Goal: Transaction & Acquisition: Purchase product/service

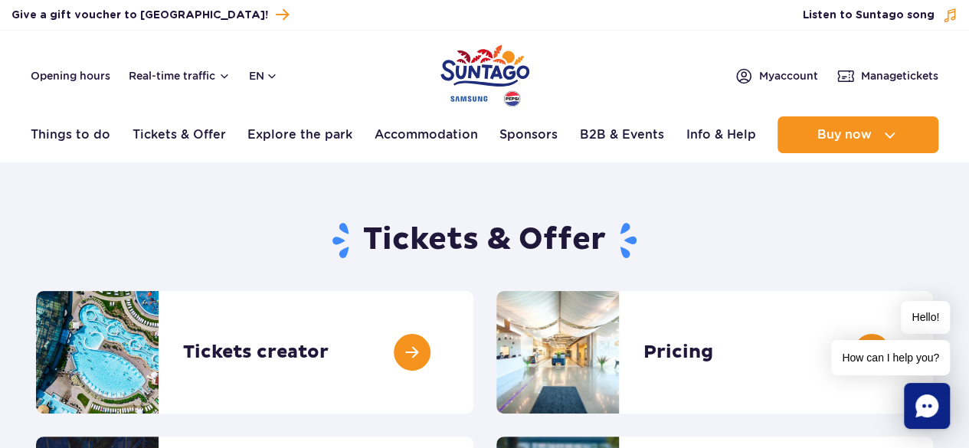
drag, startPoint x: 973, startPoint y: 68, endPoint x: 940, endPoint y: 53, distance: 36.3
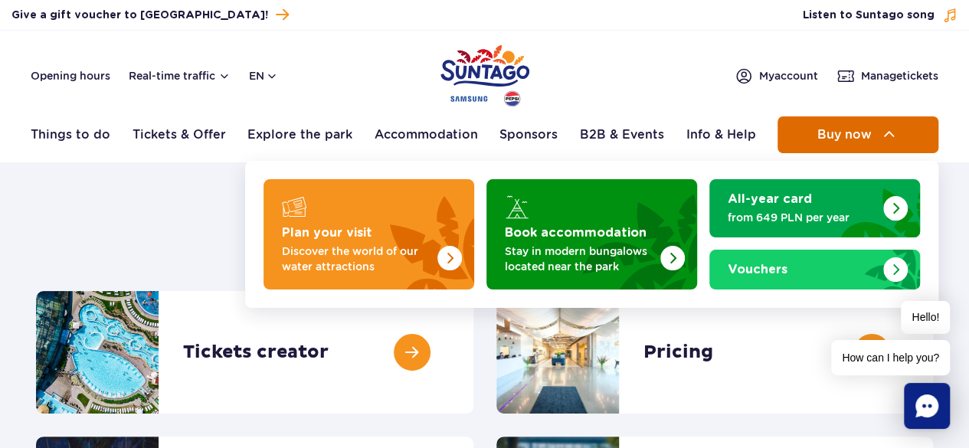
click at [861, 139] on span "Buy now" at bounding box center [844, 135] width 54 height 14
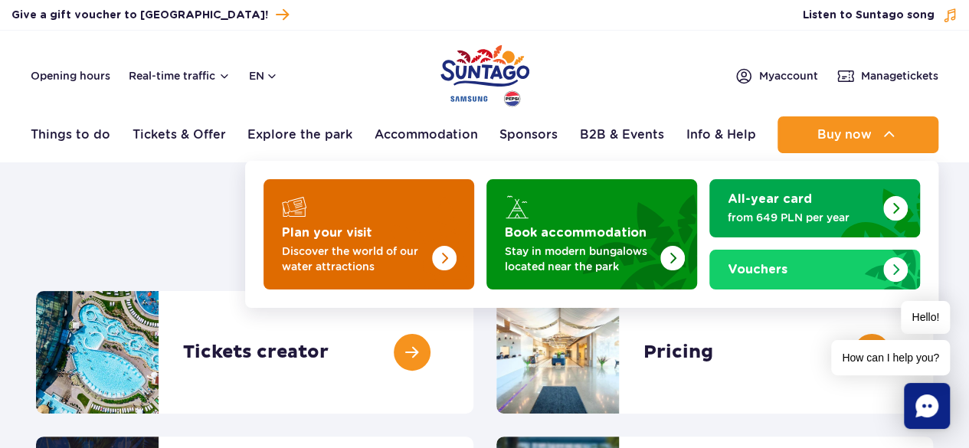
click at [405, 237] on img "Plan your visit" at bounding box center [414, 230] width 122 height 120
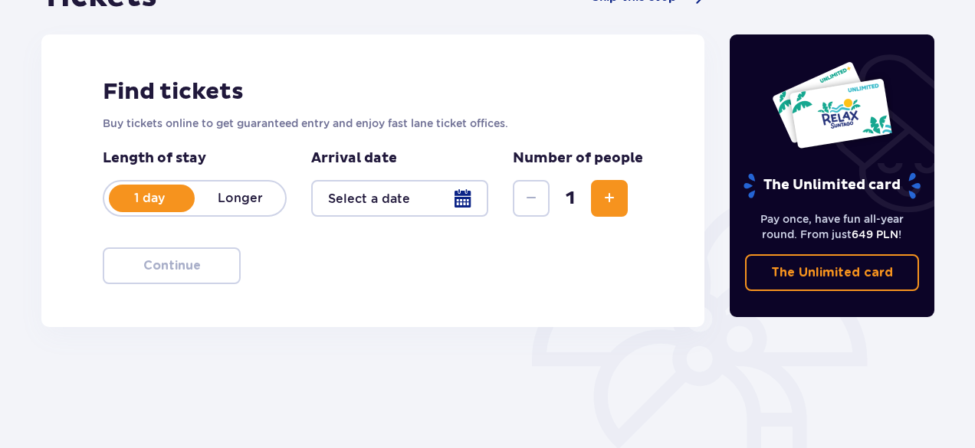
click at [421, 211] on div at bounding box center [399, 198] width 177 height 37
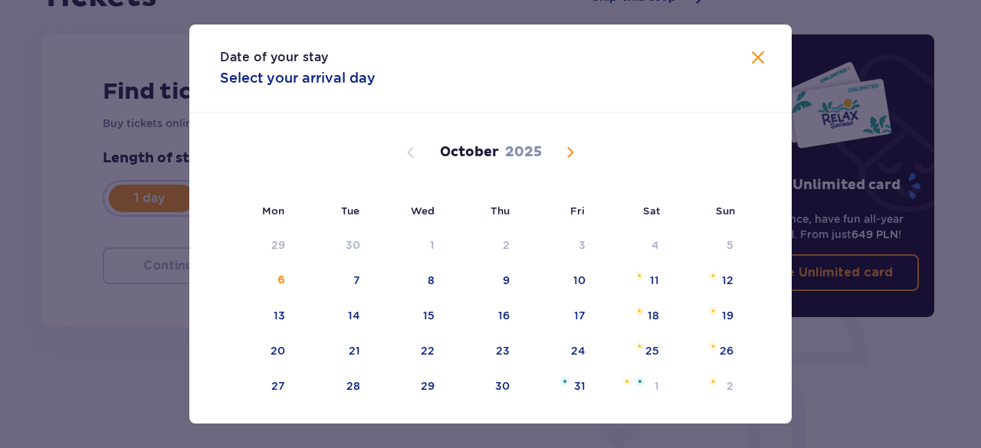
drag, startPoint x: 562, startPoint y: 152, endPoint x: 408, endPoint y: 154, distance: 154.0
click at [562, 153] on span "Next month" at bounding box center [570, 152] width 18 height 18
click at [567, 151] on span "Next month" at bounding box center [570, 152] width 18 height 18
click at [410, 151] on span "Previous month" at bounding box center [411, 152] width 18 height 18
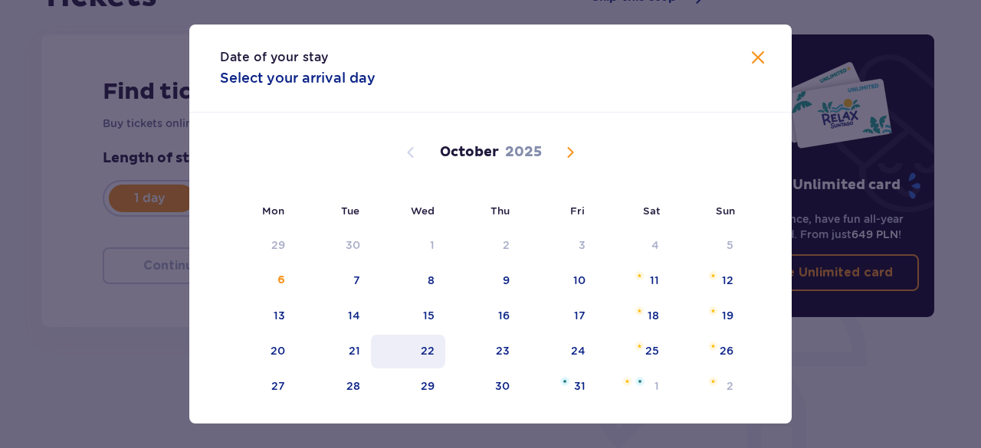
click at [429, 353] on div "22" at bounding box center [428, 350] width 14 height 15
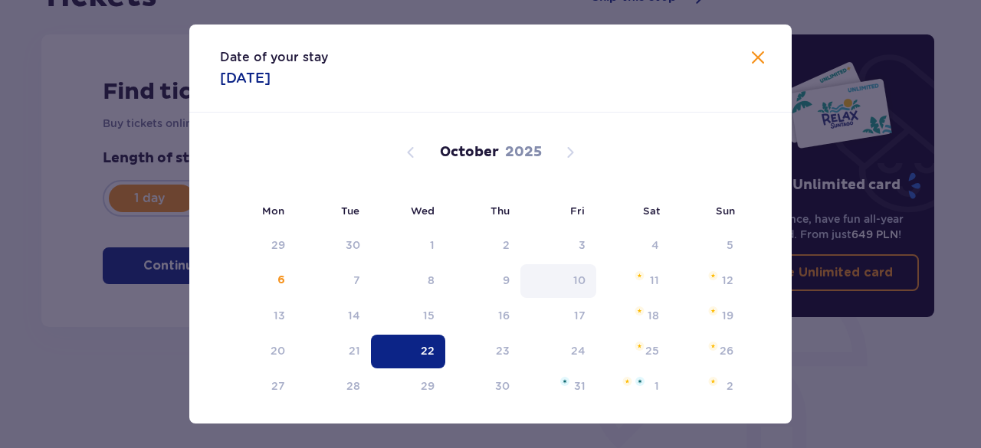
type input "22.10.25"
click at [762, 64] on div "The Unlimited card" at bounding box center [832, 130] width 180 height 139
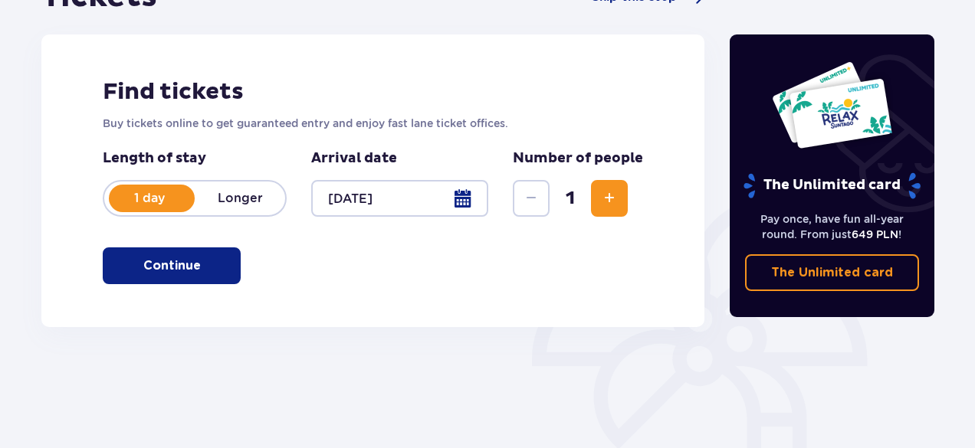
click at [753, 61] on div "The Unlimited card" at bounding box center [832, 130] width 180 height 139
click at [178, 258] on p "Continue" at bounding box center [171, 265] width 57 height 17
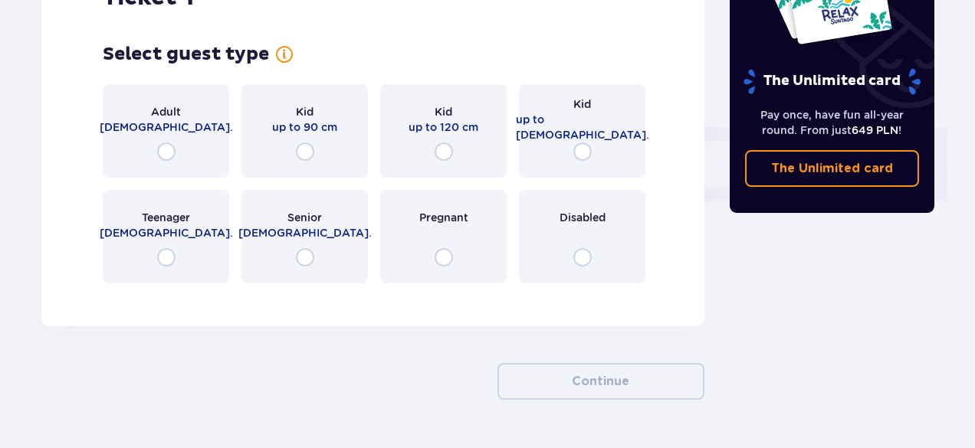
scroll to position [616, 0]
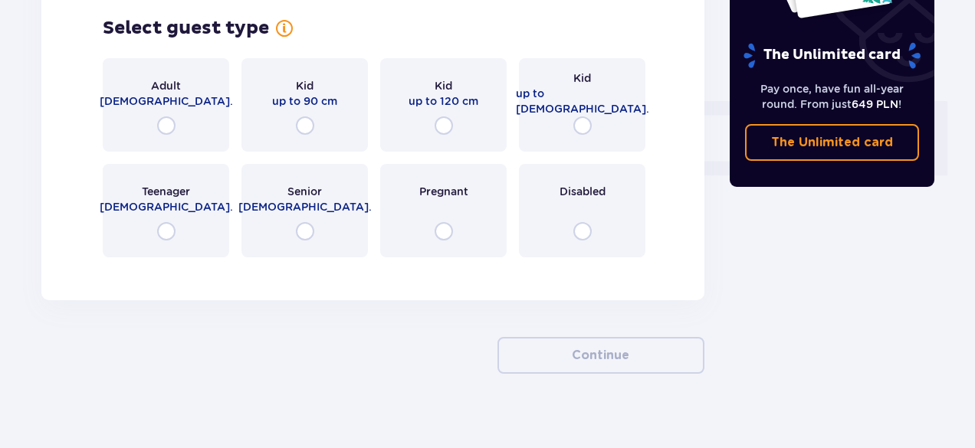
click at [173, 122] on input "radio" at bounding box center [166, 125] width 18 height 18
radio input "true"
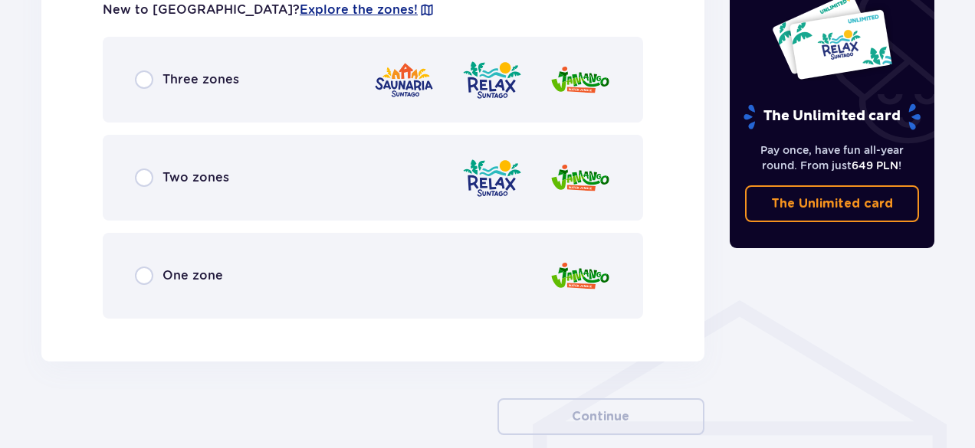
scroll to position [929, 0]
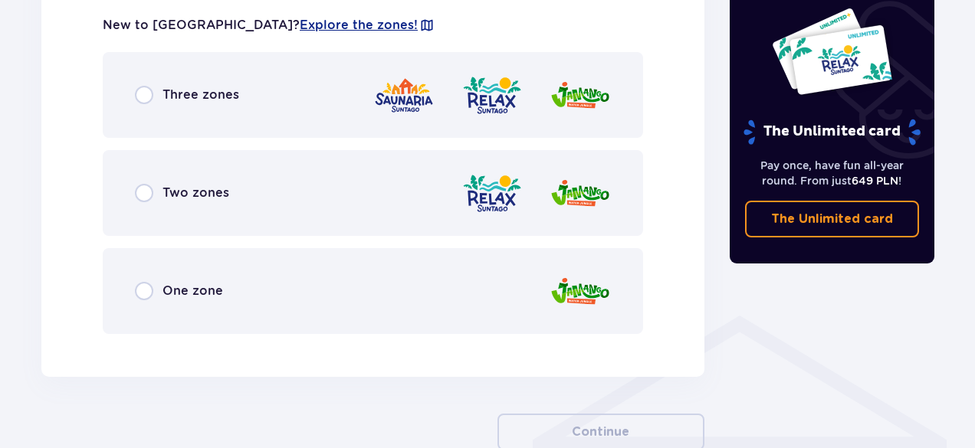
click at [143, 105] on div "Three zones" at bounding box center [373, 95] width 540 height 86
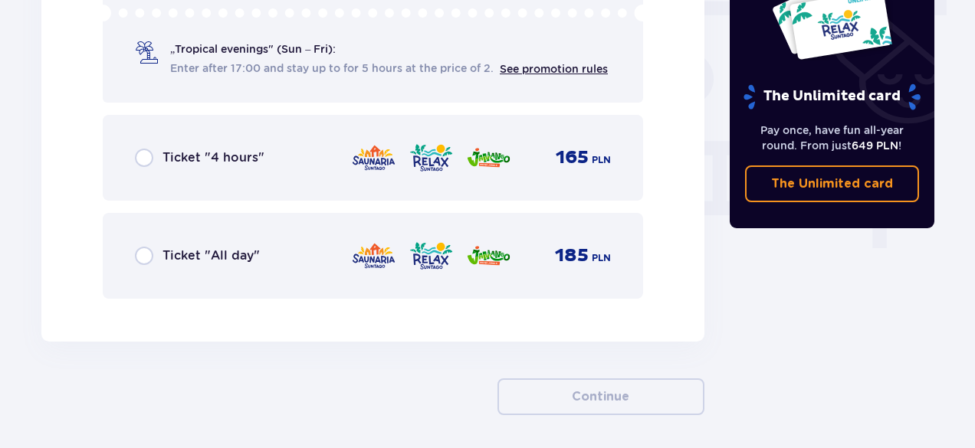
scroll to position [1407, 0]
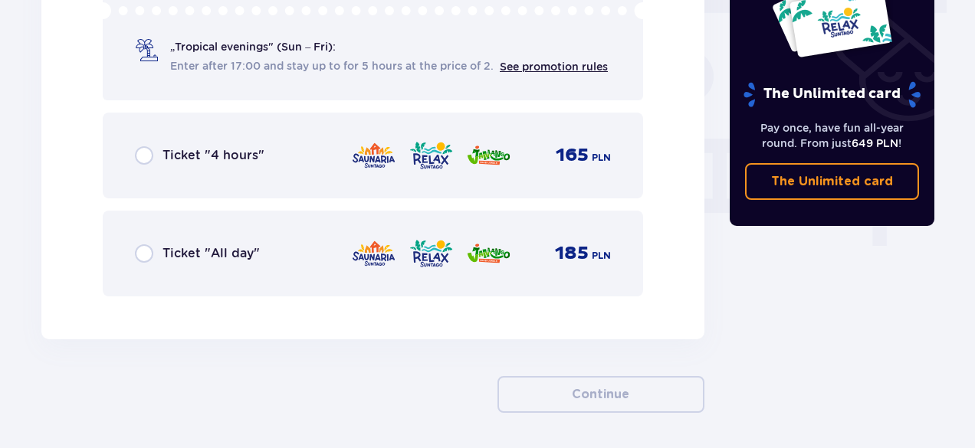
click at [130, 249] on div "Ticket "All day" 185 PLN" at bounding box center [373, 254] width 540 height 86
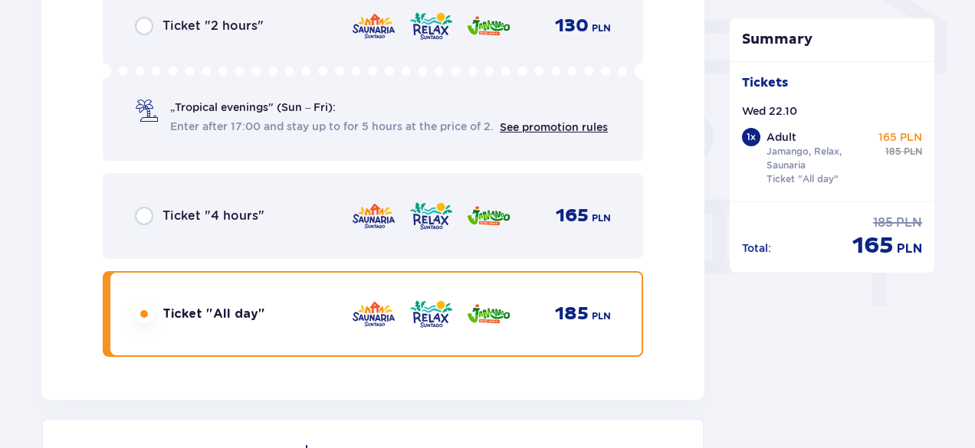
scroll to position [1311, 0]
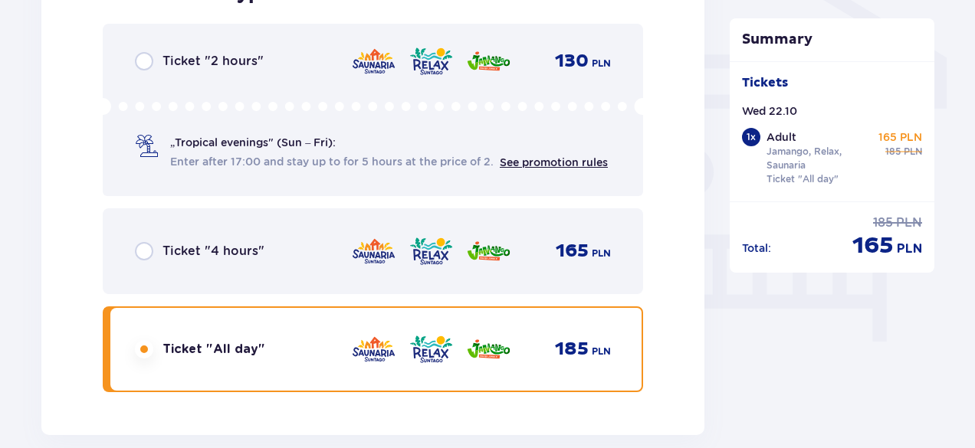
drag, startPoint x: 973, startPoint y: 307, endPoint x: 975, endPoint y: 260, distance: 47.5
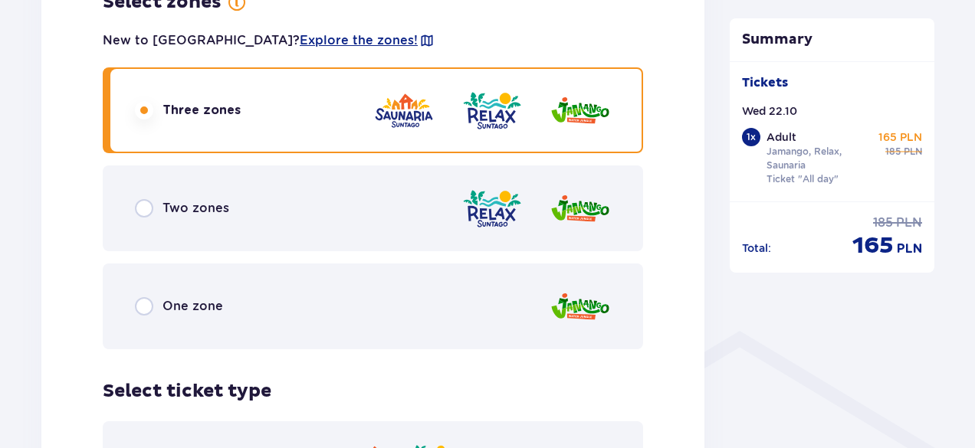
scroll to position [897, 0]
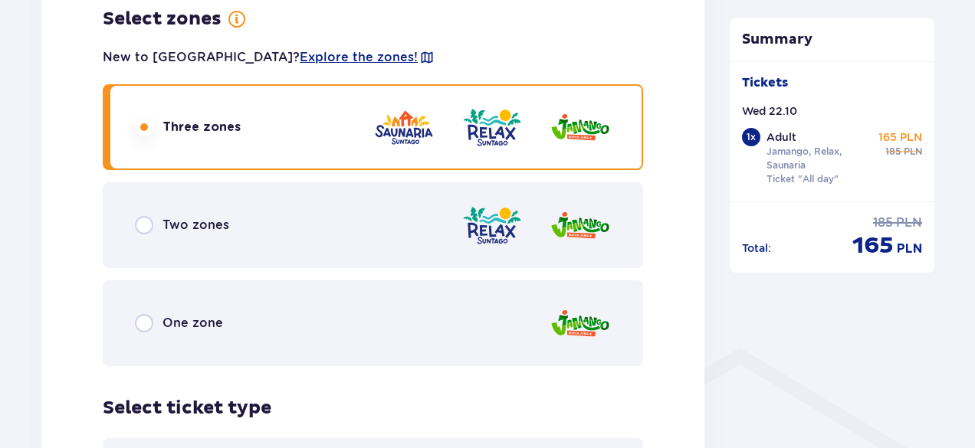
drag, startPoint x: 973, startPoint y: 216, endPoint x: 976, endPoint y: 153, distance: 63.6
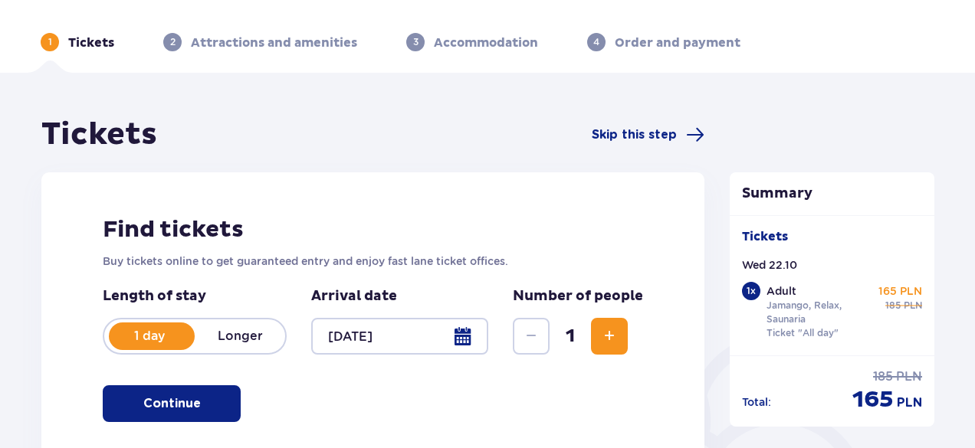
scroll to position [0, 0]
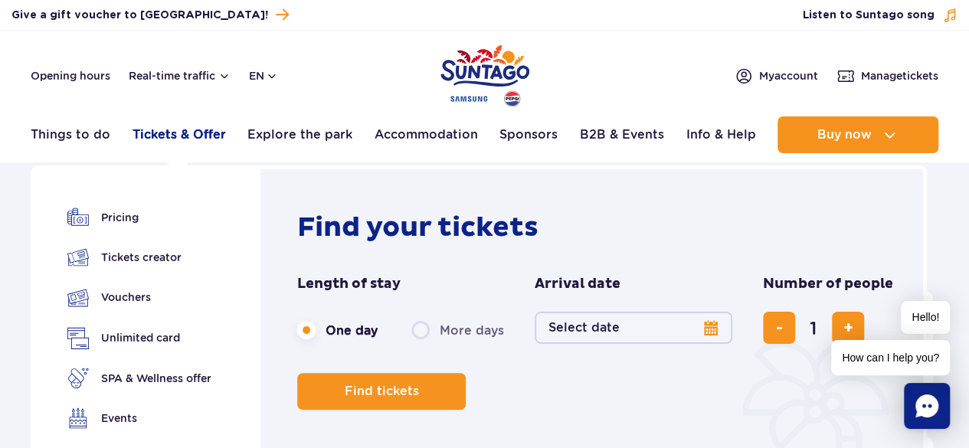
click at [208, 139] on link "Tickets & Offer" at bounding box center [179, 134] width 93 height 37
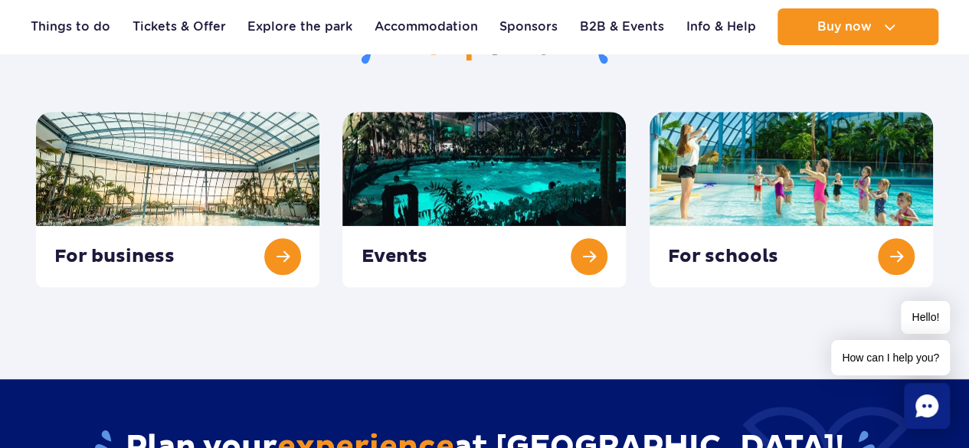
scroll to position [656, 0]
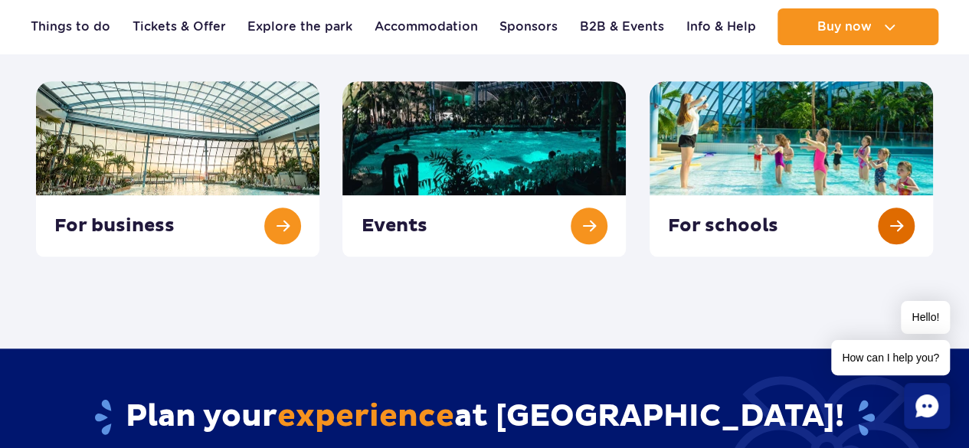
click at [880, 172] on link at bounding box center [792, 168] width 284 height 175
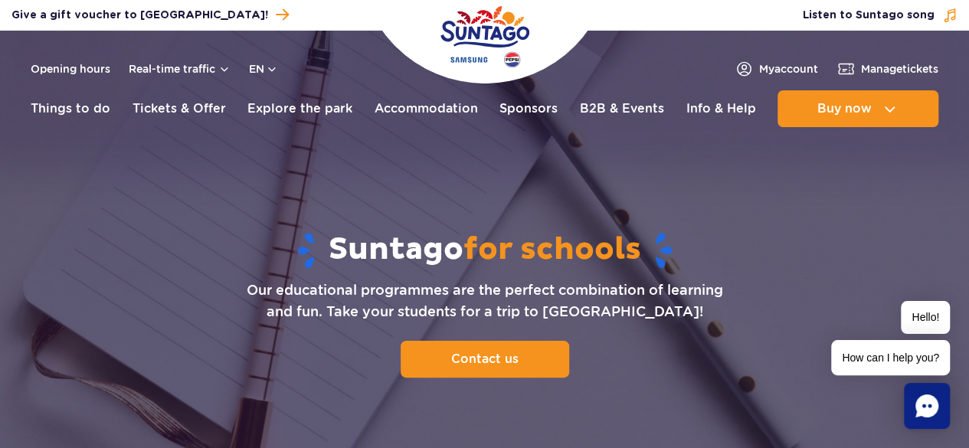
drag, startPoint x: 972, startPoint y: 56, endPoint x: 977, endPoint y: -62, distance: 118.1
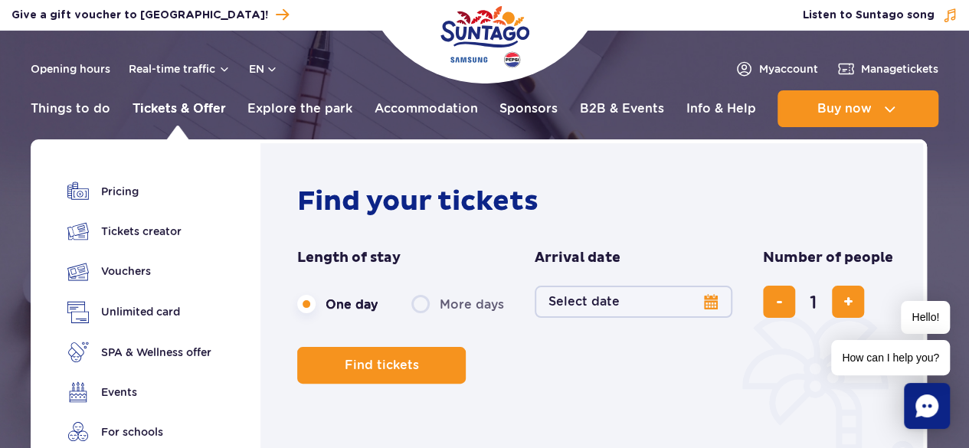
click at [198, 109] on link "Tickets & Offer" at bounding box center [179, 108] width 93 height 37
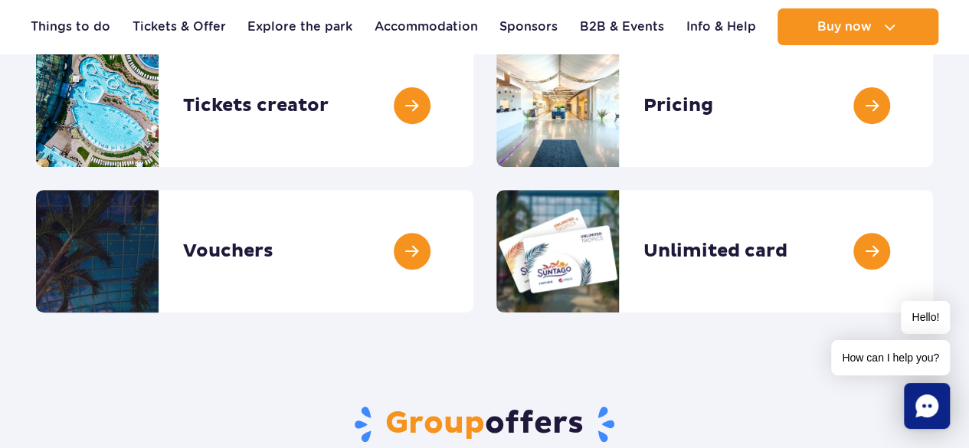
drag, startPoint x: 979, startPoint y: 47, endPoint x: 959, endPoint y: 84, distance: 41.8
click at [474, 265] on link at bounding box center [474, 251] width 0 height 123
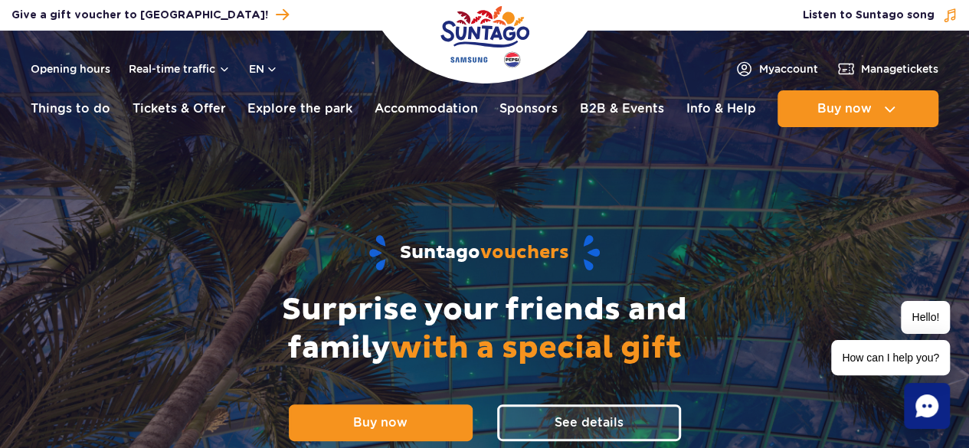
drag, startPoint x: 978, startPoint y: 55, endPoint x: 976, endPoint y: 32, distance: 23.1
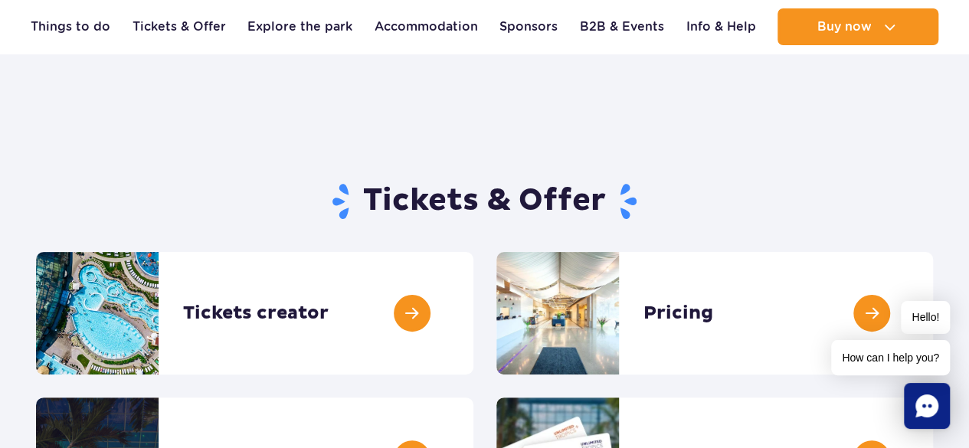
scroll to position [124, 0]
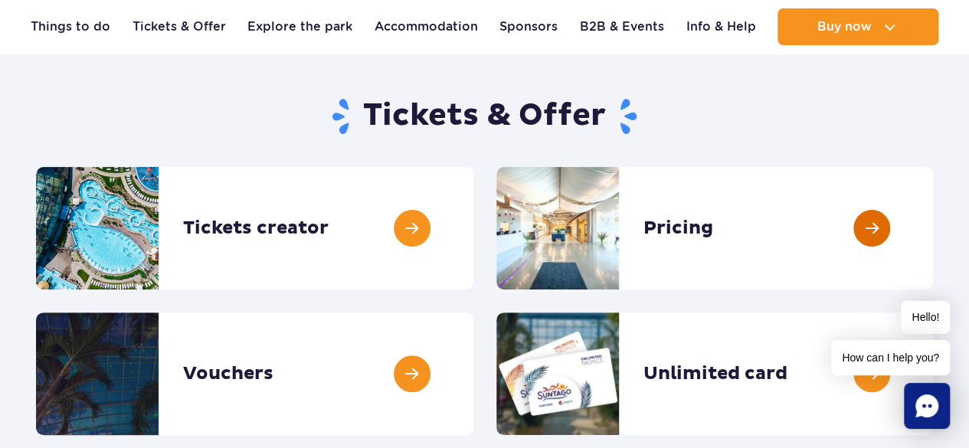
click at [933, 212] on link at bounding box center [933, 228] width 0 height 123
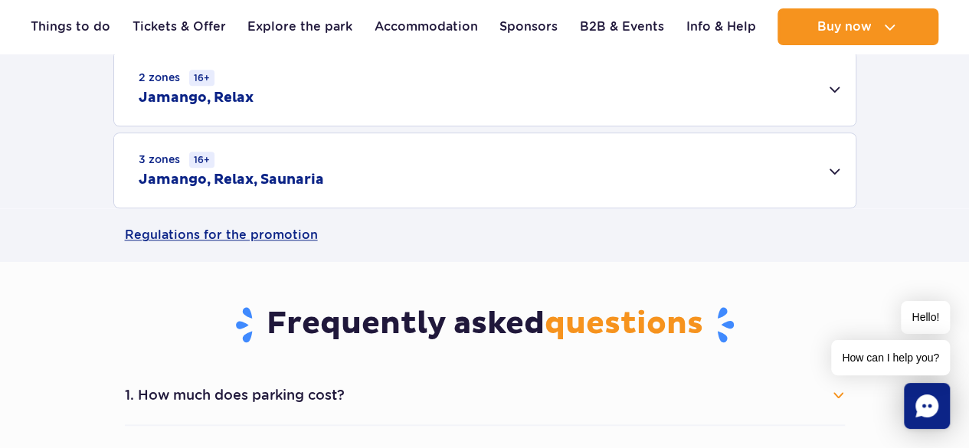
scroll to position [605, 0]
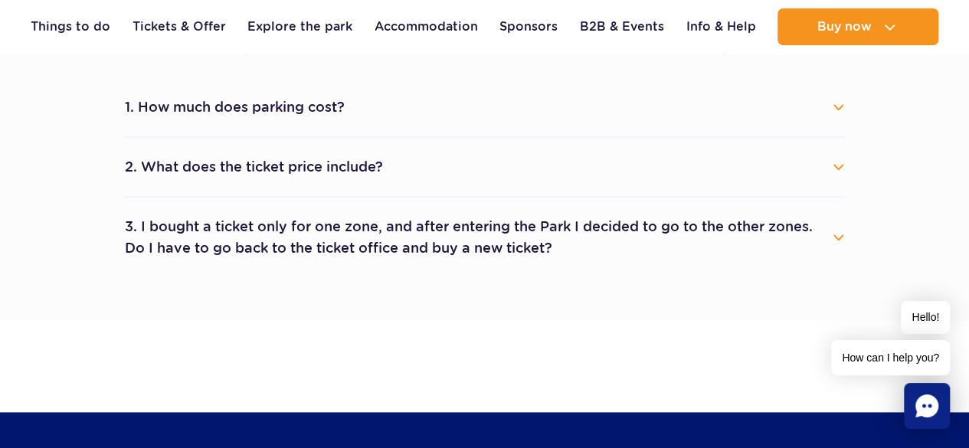
drag, startPoint x: 980, startPoint y: 71, endPoint x: 942, endPoint y: 205, distance: 139.5
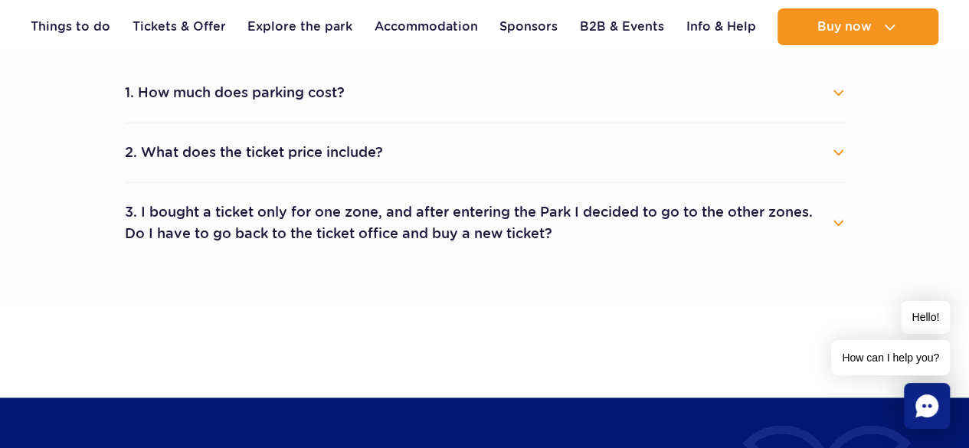
click at [921, 425] on rect "Chat" at bounding box center [927, 406] width 46 height 46
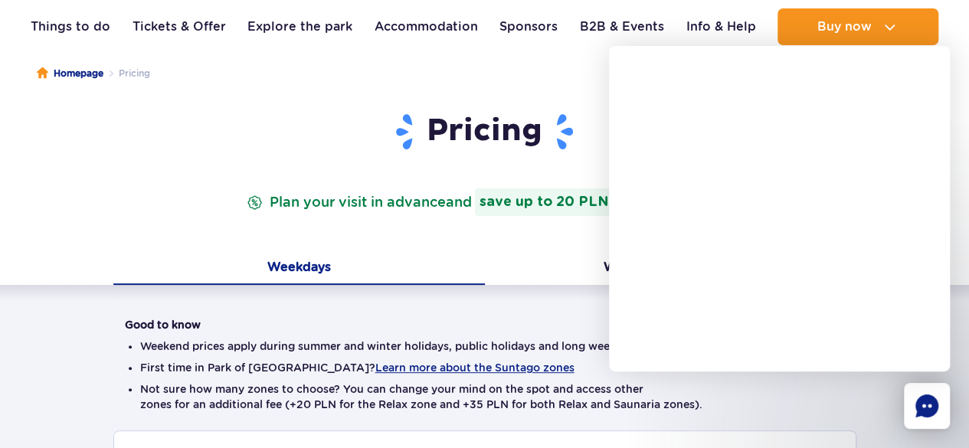
scroll to position [140, 0]
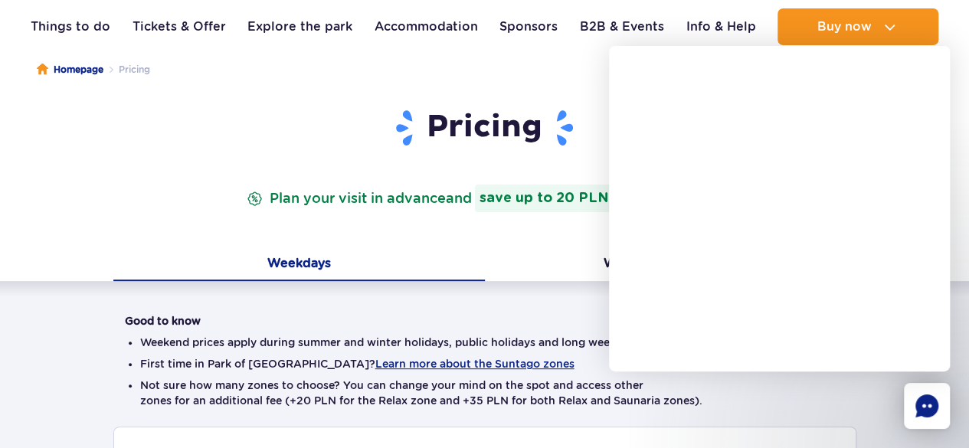
click at [492, 245] on div "Pricing Plan your visit in advance and save up to 20 PLN on every ticket!" at bounding box center [484, 178] width 743 height 141
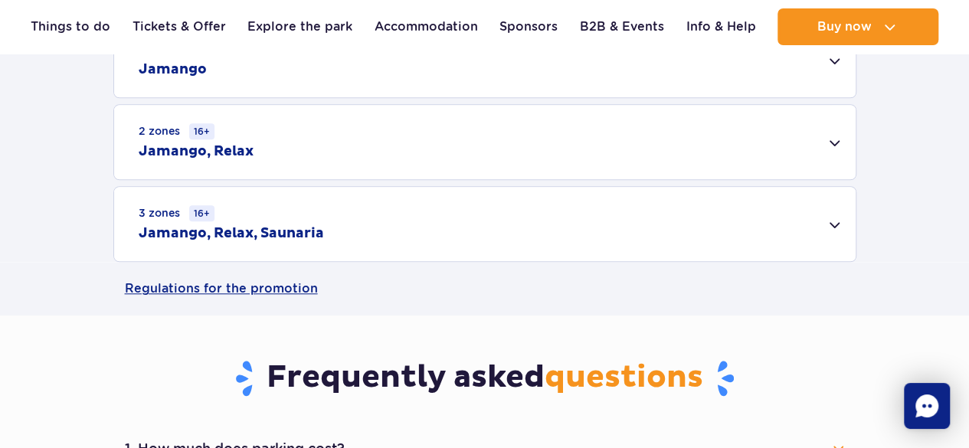
scroll to position [0, 0]
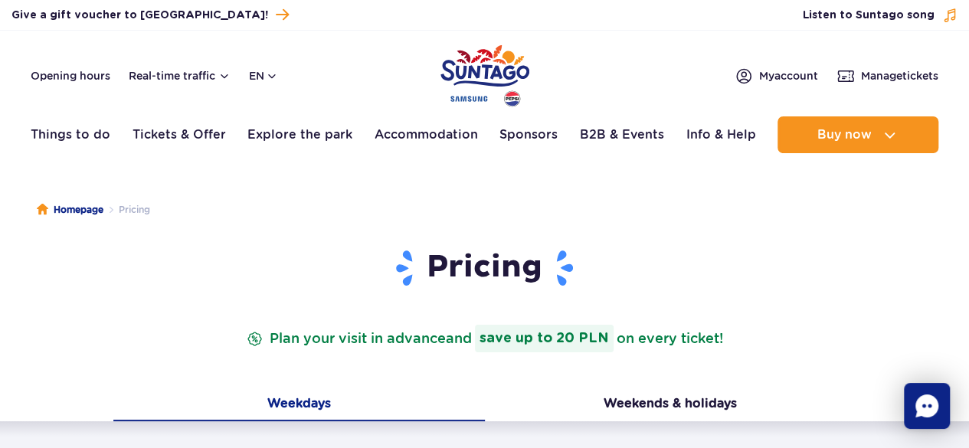
drag, startPoint x: 980, startPoint y: 71, endPoint x: 980, endPoint y: -50, distance: 120.3
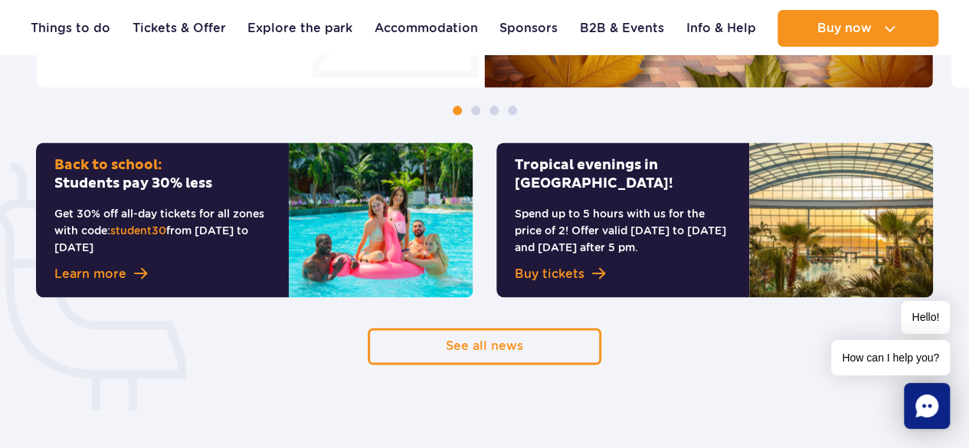
drag, startPoint x: 978, startPoint y: 31, endPoint x: 944, endPoint y: 107, distance: 83.0
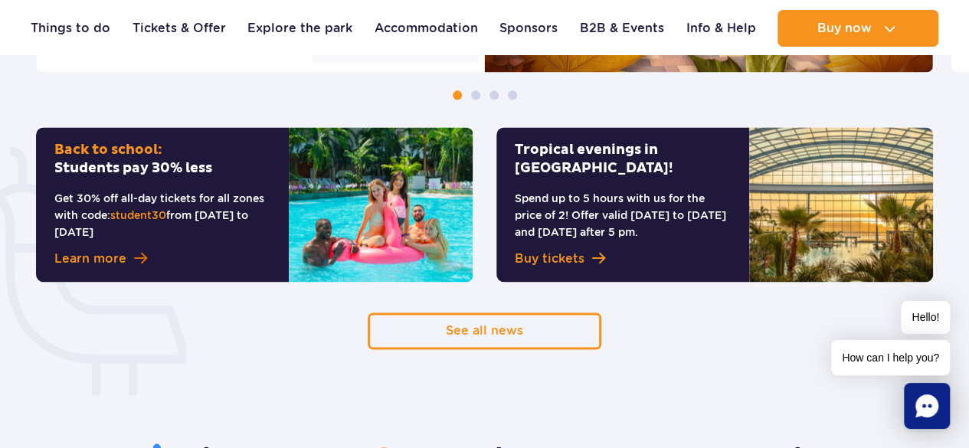
click at [126, 261] on link "Learn more" at bounding box center [162, 259] width 216 height 18
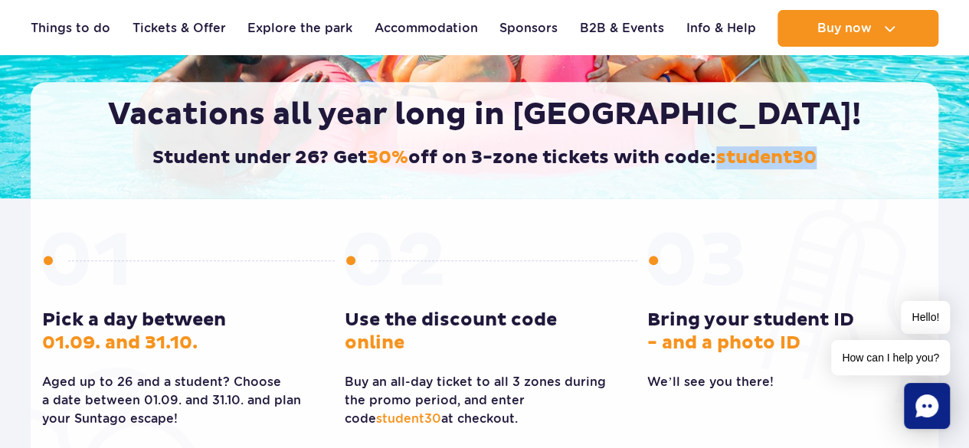
drag, startPoint x: 720, startPoint y: 160, endPoint x: 827, endPoint y: 166, distance: 106.7
click at [827, 166] on h2 "Student under 26? Get 30% off on 3-zone tickets with code: student30" at bounding box center [485, 157] width 844 height 23
copy span "student30"
click at [841, 252] on span at bounding box center [788, 260] width 280 height 57
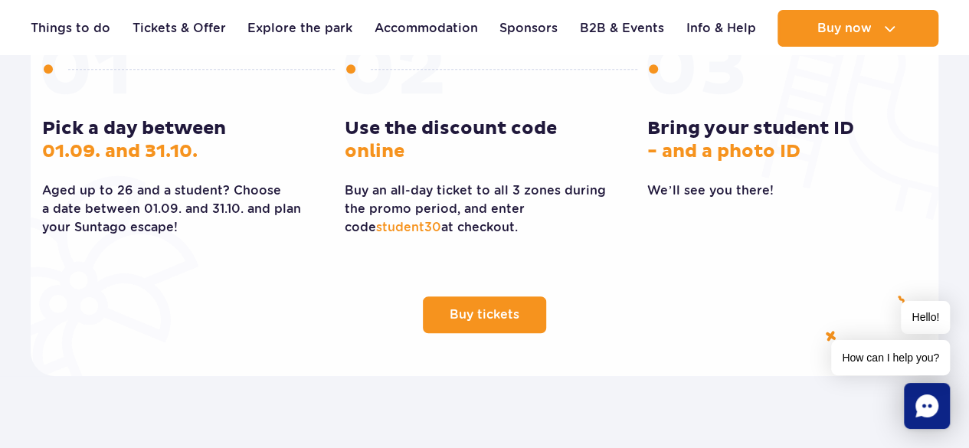
scroll to position [509, 0]
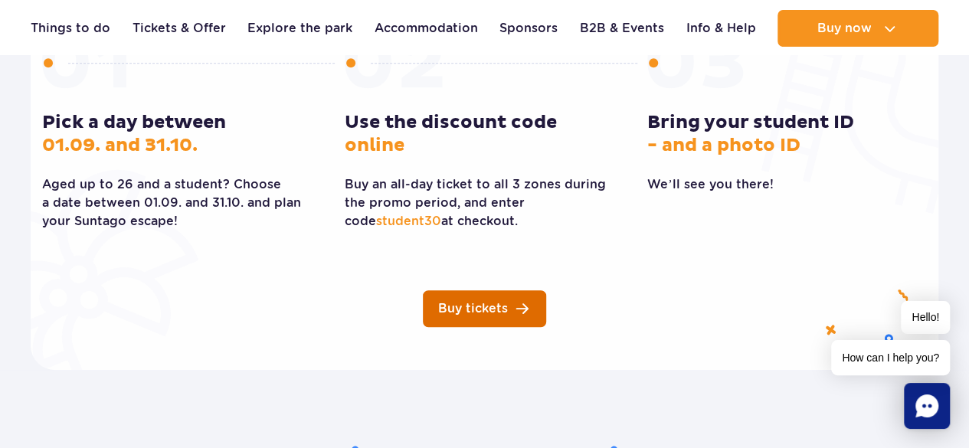
click at [523, 313] on link "Buy tickets" at bounding box center [484, 308] width 123 height 37
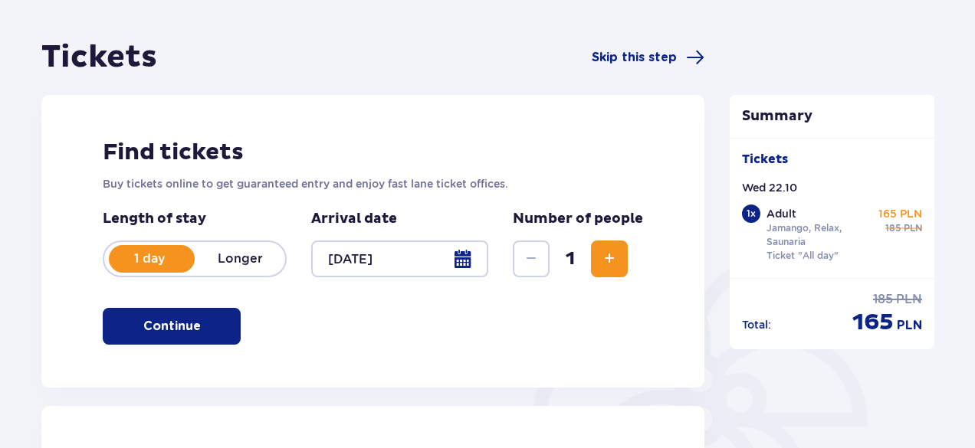
drag, startPoint x: 980, startPoint y: 77, endPoint x: 972, endPoint y: 145, distance: 68.0
click at [972, 145] on html "1 Tickets 2 Attractions and amenities 3 Accommodation 4 Order and payment Ticke…" at bounding box center [487, 100] width 975 height 448
click at [212, 320] on button "Continue" at bounding box center [172, 326] width 138 height 37
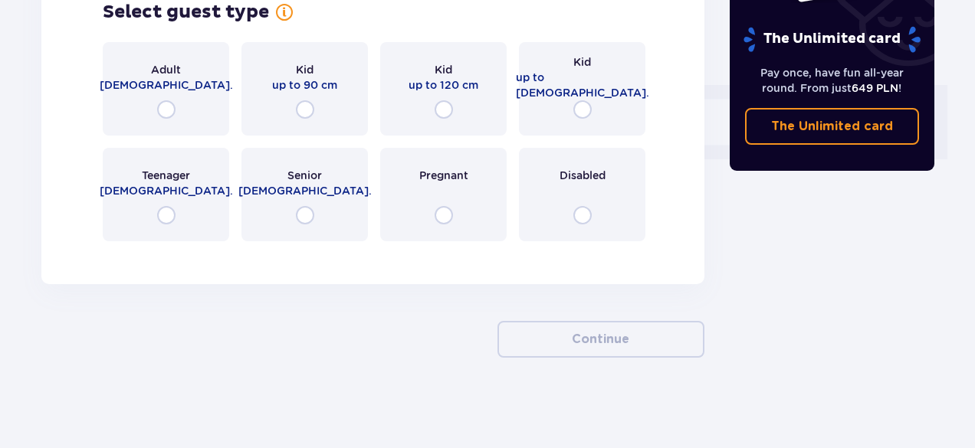
scroll to position [633, 0]
click at [175, 124] on div "Adult 18 - 65 y.o." at bounding box center [166, 87] width 126 height 93
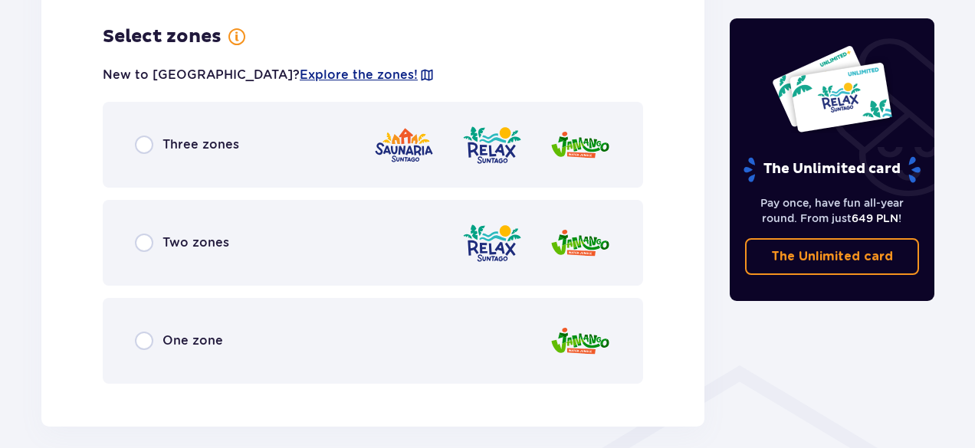
scroll to position [886, 0]
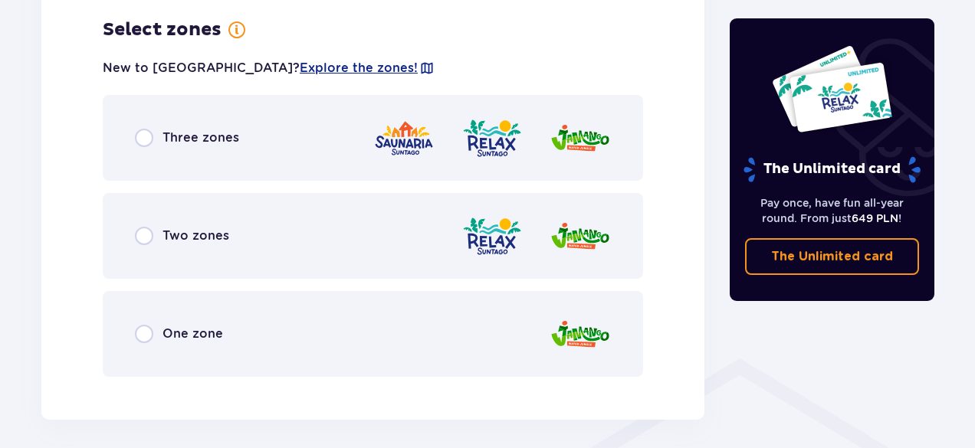
click at [139, 140] on input "radio" at bounding box center [144, 138] width 18 height 18
radio input "true"
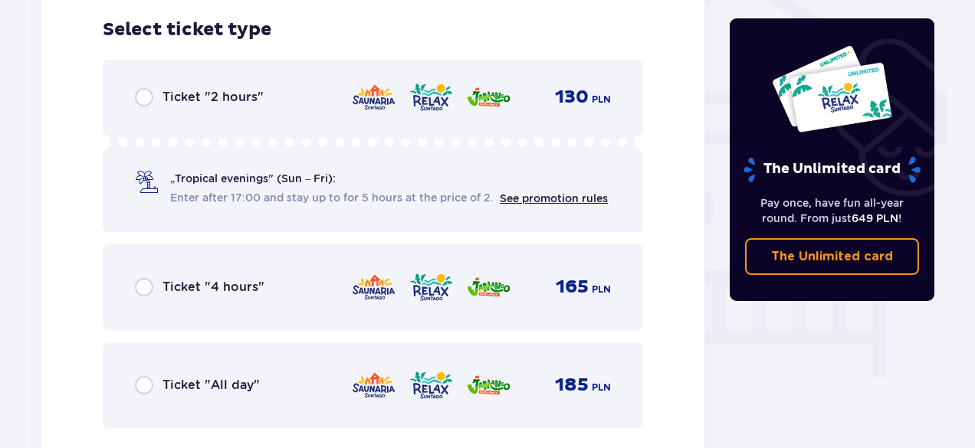
scroll to position [1453, 0]
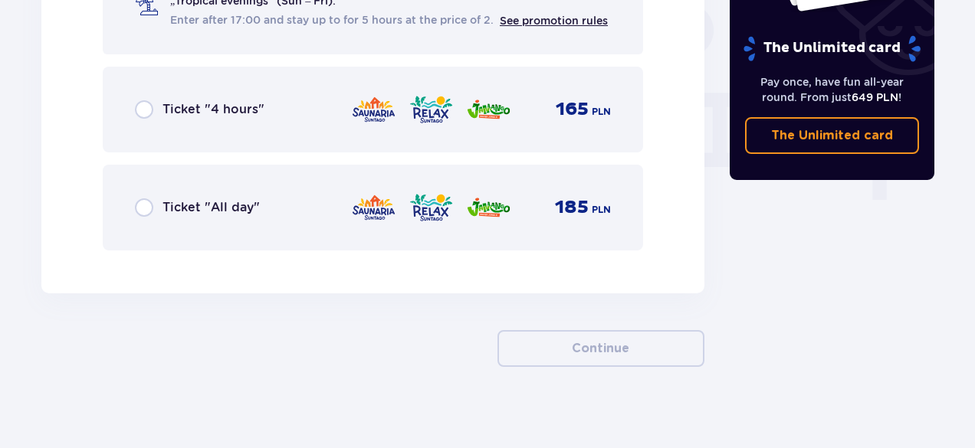
click at [137, 215] on input "radio" at bounding box center [144, 207] width 18 height 18
radio input "true"
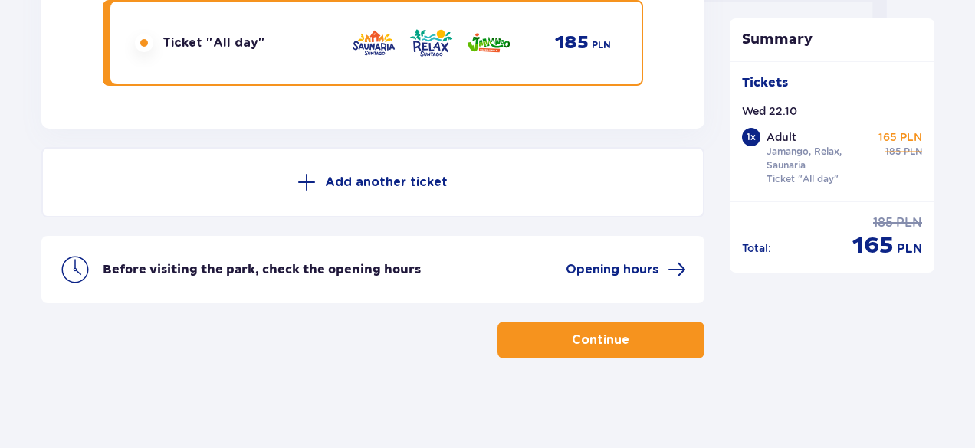
scroll to position [1620, 0]
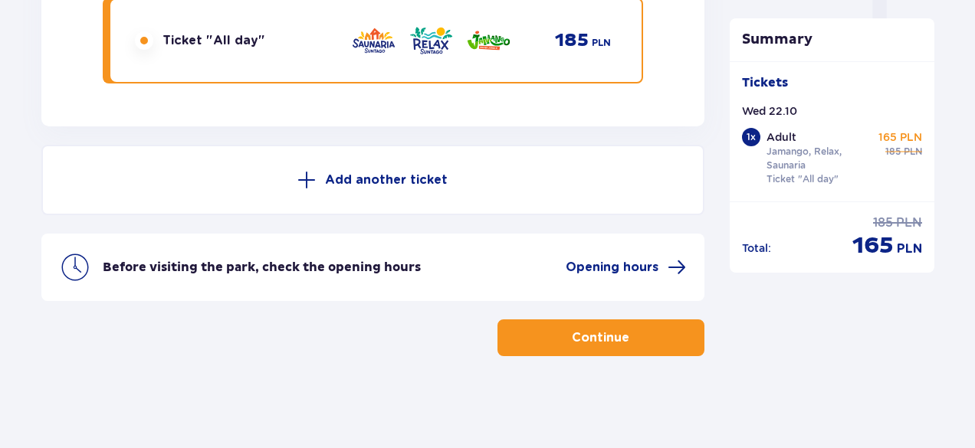
drag, startPoint x: 593, startPoint y: 333, endPoint x: 583, endPoint y: 336, distance: 10.2
click at [583, 336] on p "Continue" at bounding box center [600, 338] width 57 height 17
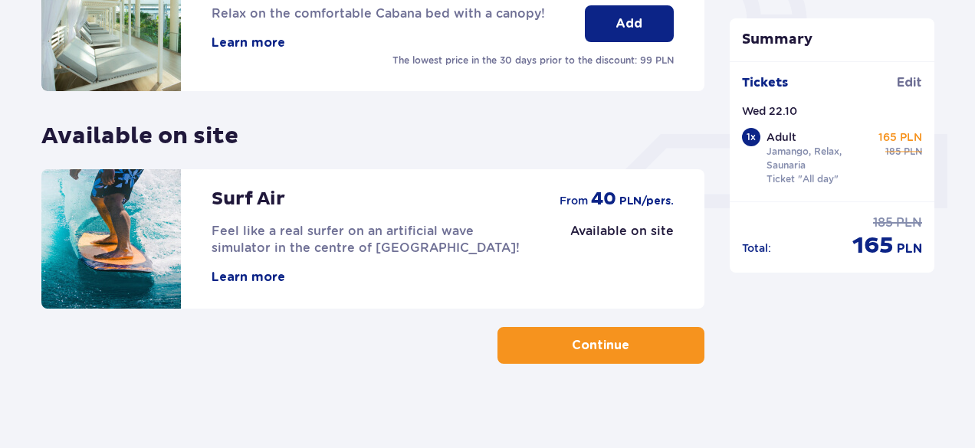
scroll to position [590, 0]
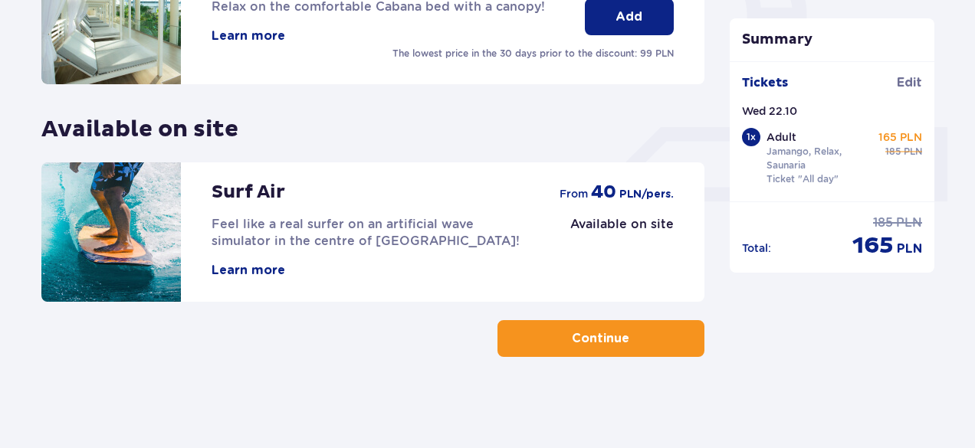
click at [641, 336] on button "Continue" at bounding box center [600, 338] width 207 height 37
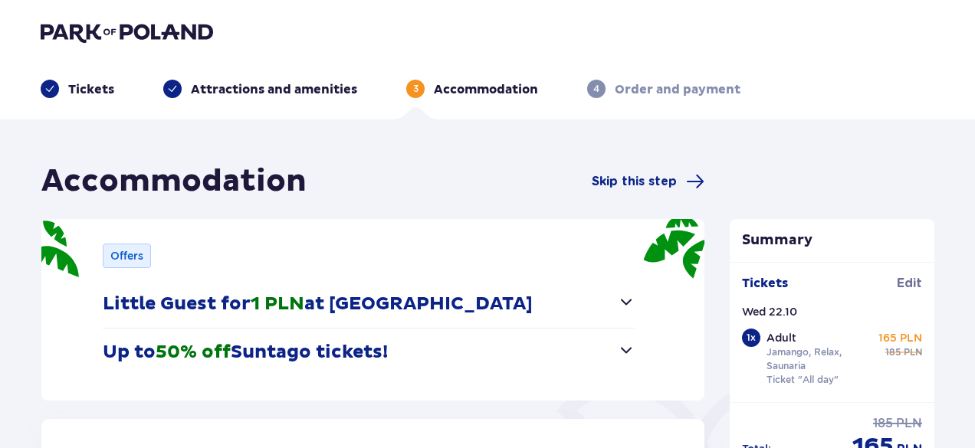
scroll to position [451, 0]
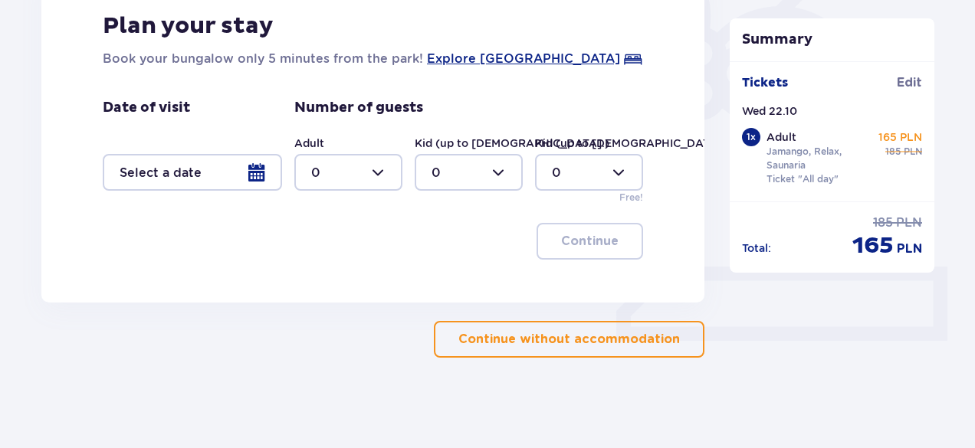
click at [657, 343] on p "Continue without accommodation" at bounding box center [568, 339] width 221 height 17
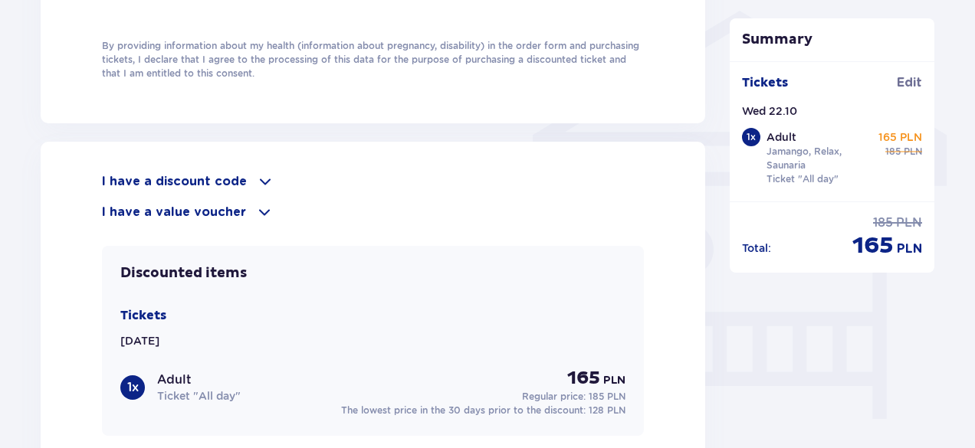
scroll to position [1236, 0]
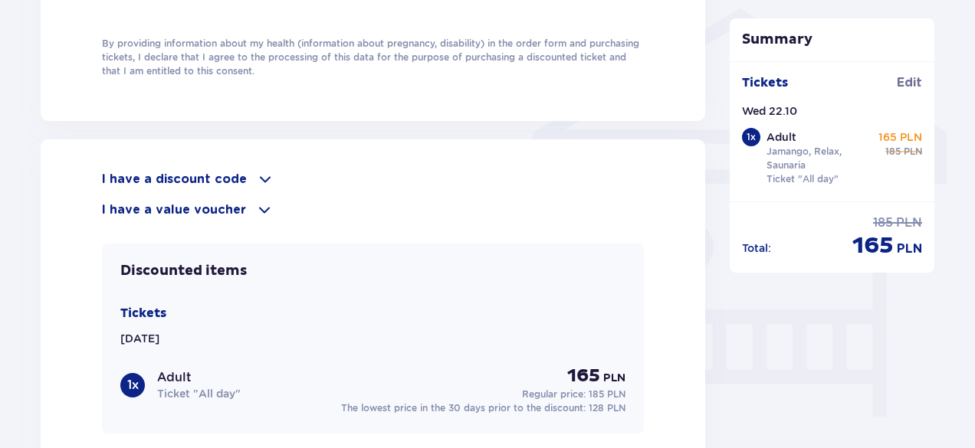
click at [256, 174] on span at bounding box center [265, 179] width 18 height 18
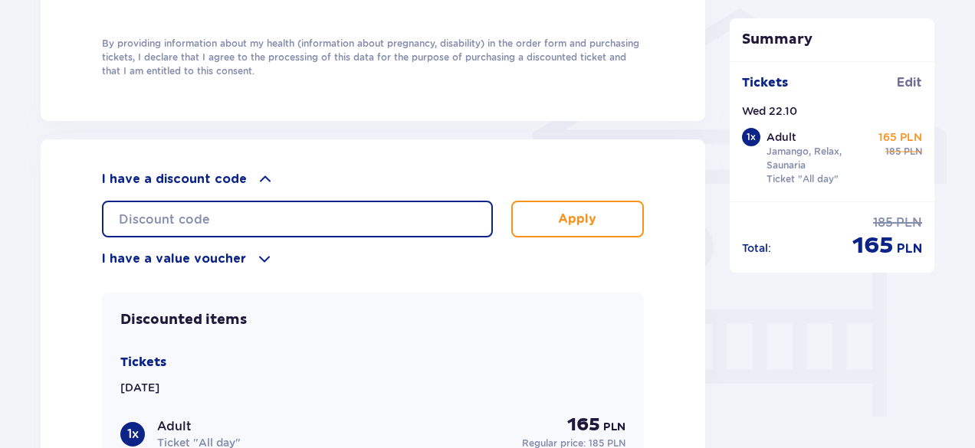
click at [238, 206] on input "text" at bounding box center [297, 219] width 391 height 37
paste input "student30"
type input "student30"
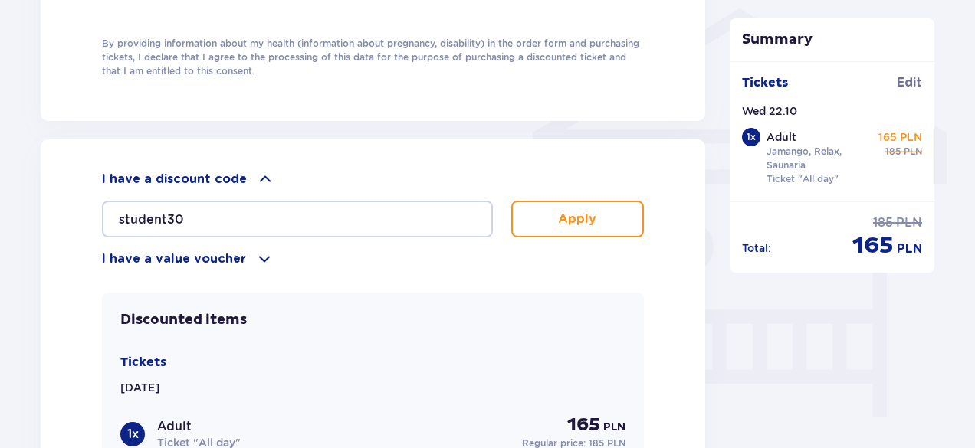
click at [562, 221] on p "Apply" at bounding box center [577, 219] width 38 height 17
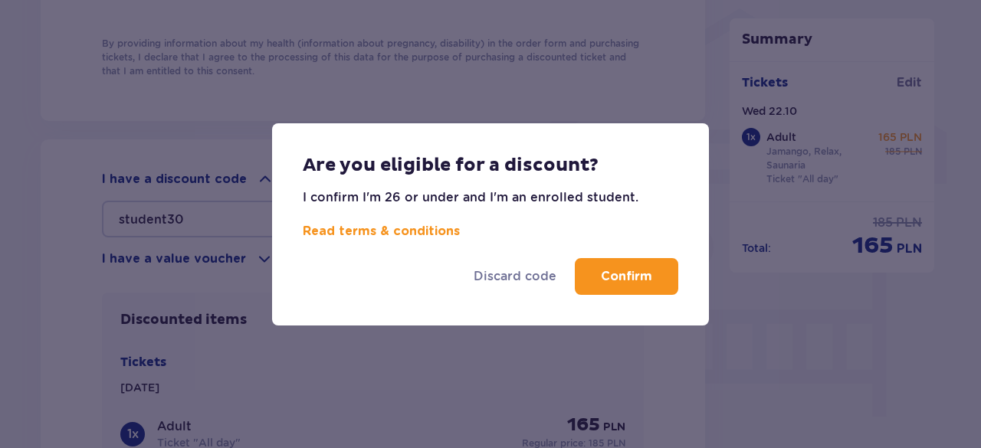
click at [605, 261] on button "Confirm" at bounding box center [626, 276] width 103 height 37
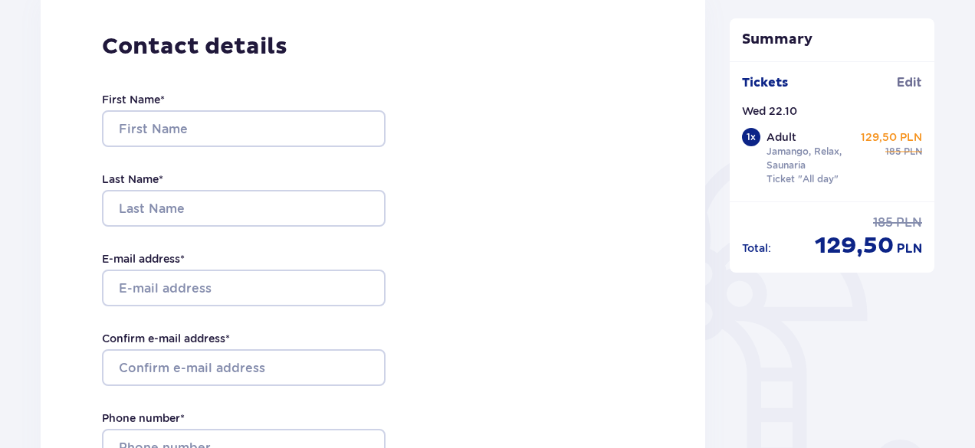
scroll to position [223, 0]
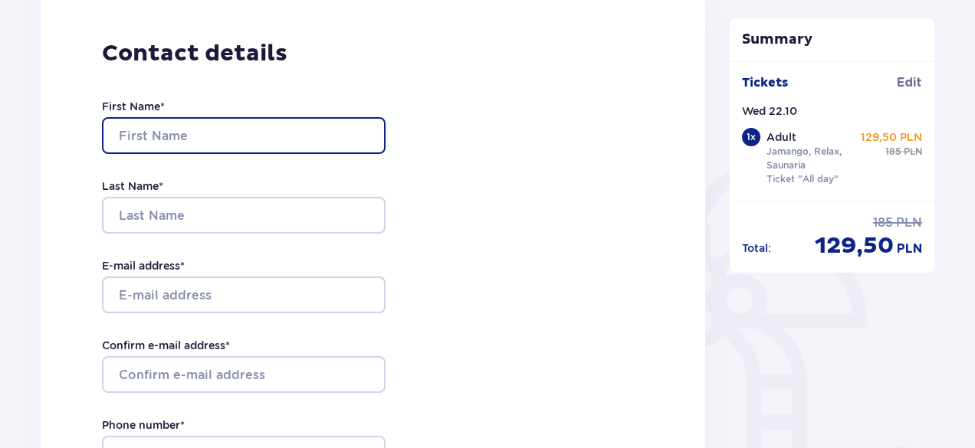
click at [349, 135] on input "First Name *" at bounding box center [244, 135] width 284 height 37
type input "Daniels"
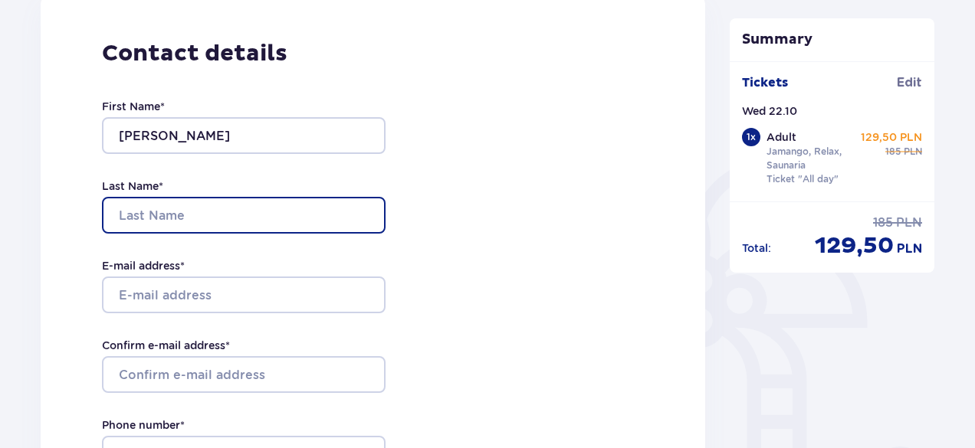
click at [224, 223] on input "Last Name *" at bounding box center [244, 215] width 284 height 37
type input "Derkevics"
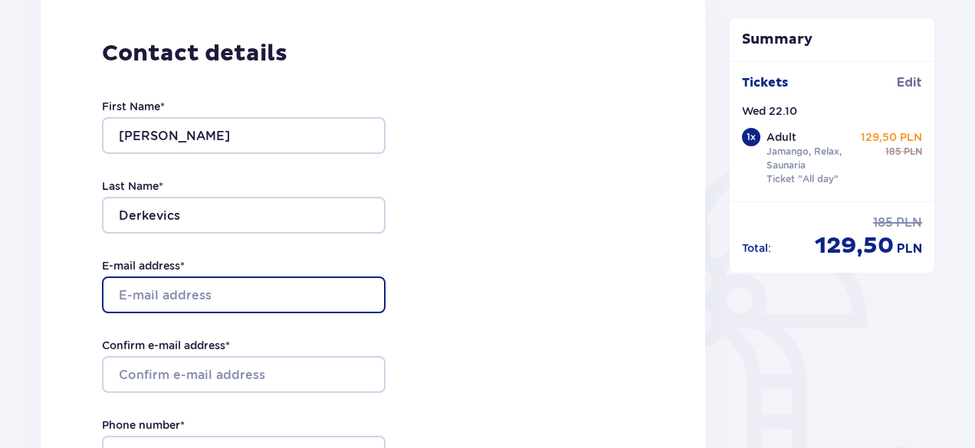
click at [222, 293] on input "E-mail address *" at bounding box center [244, 295] width 284 height 37
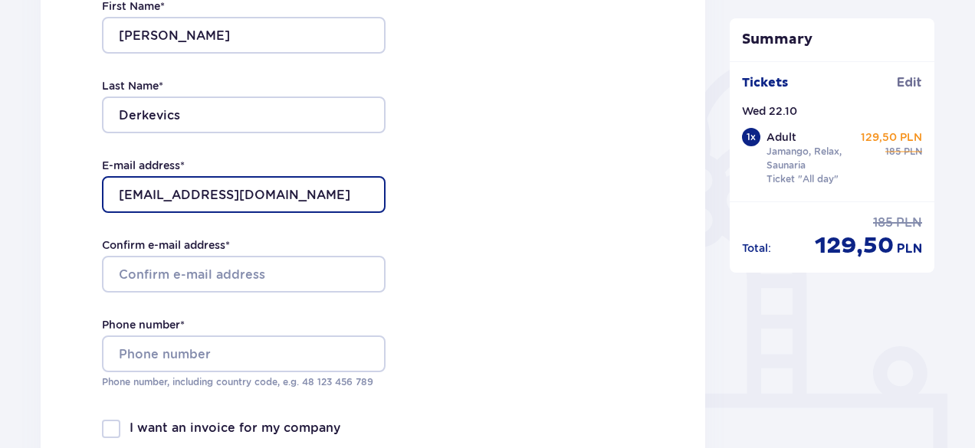
scroll to position [356, 0]
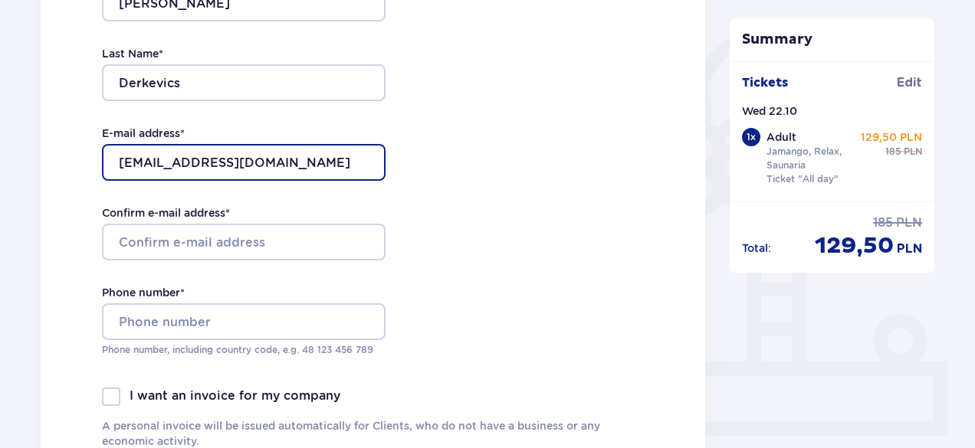
type input "[EMAIL_ADDRESS][DOMAIN_NAME]"
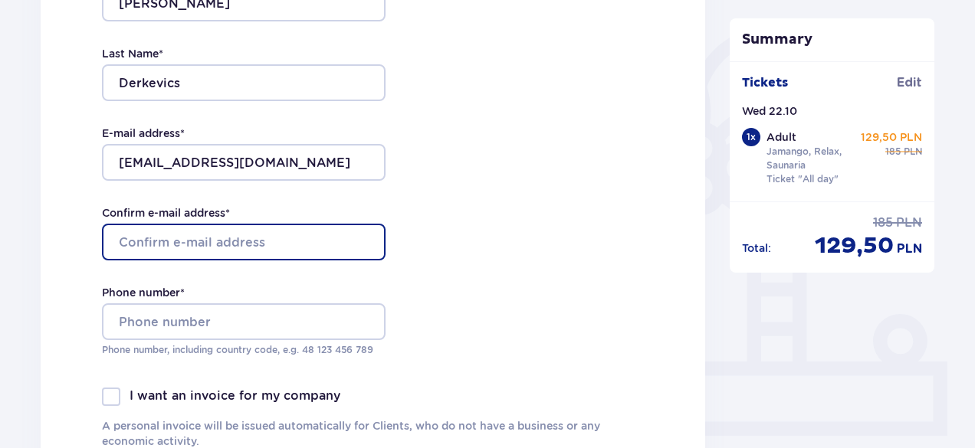
click at [311, 241] on input "Confirm e-mail address *" at bounding box center [244, 242] width 284 height 37
type input "[EMAIL_ADDRESS][DOMAIN_NAME]"
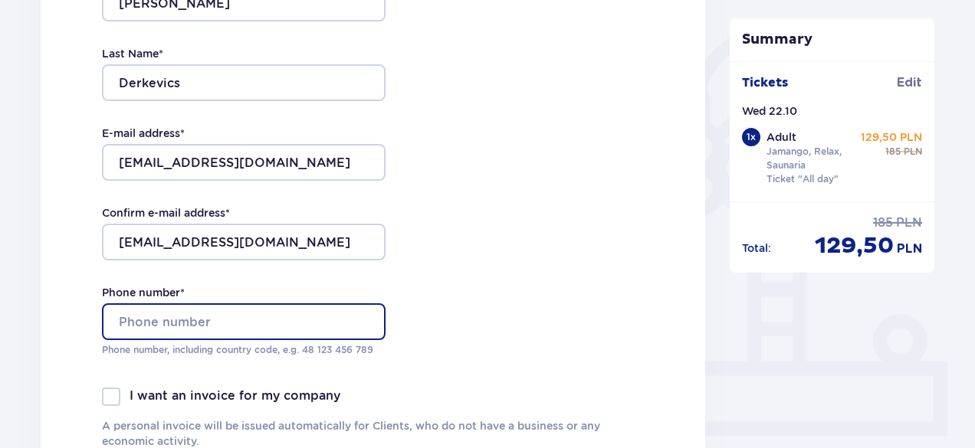
click at [329, 330] on input "Phone number *" at bounding box center [244, 321] width 284 height 37
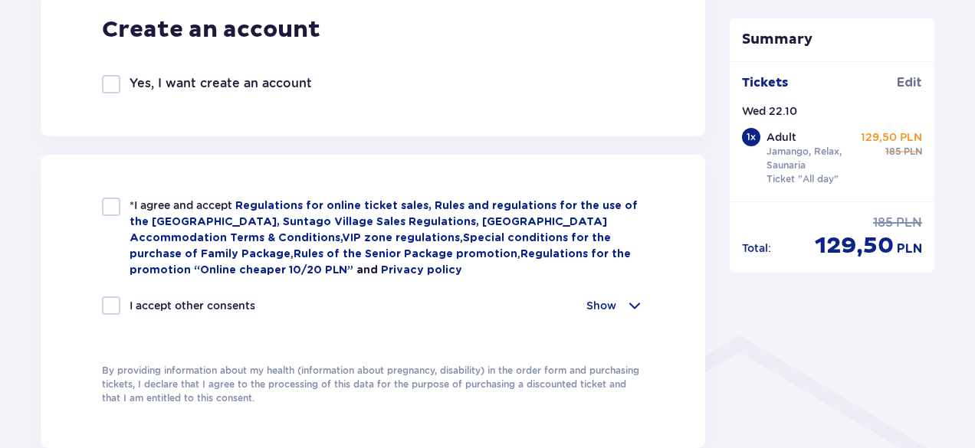
scroll to position [911, 0]
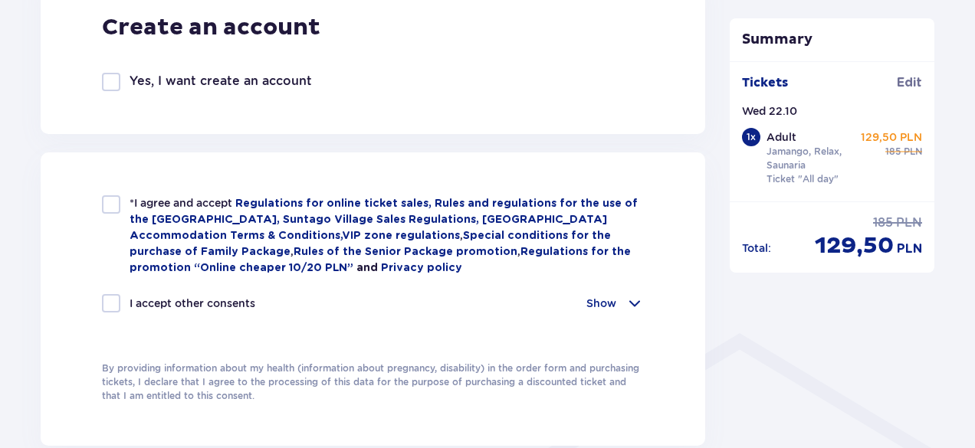
type input "+37125132239"
click at [117, 203] on div at bounding box center [111, 204] width 18 height 18
checkbox input "true"
click at [118, 297] on div at bounding box center [111, 303] width 18 height 18
checkbox input "true"
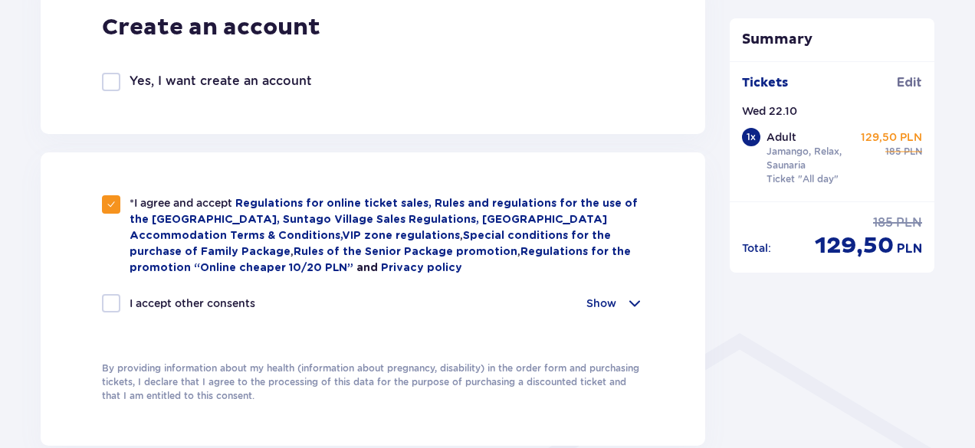
checkbox input "true"
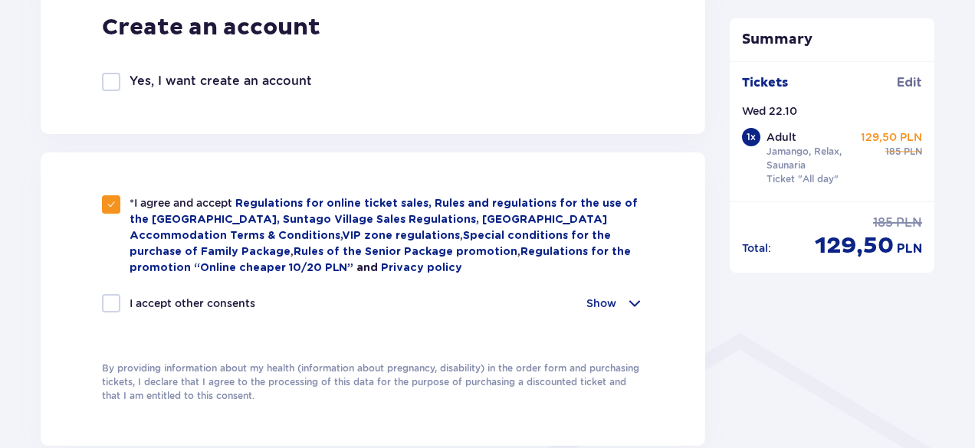
checkbox input "true"
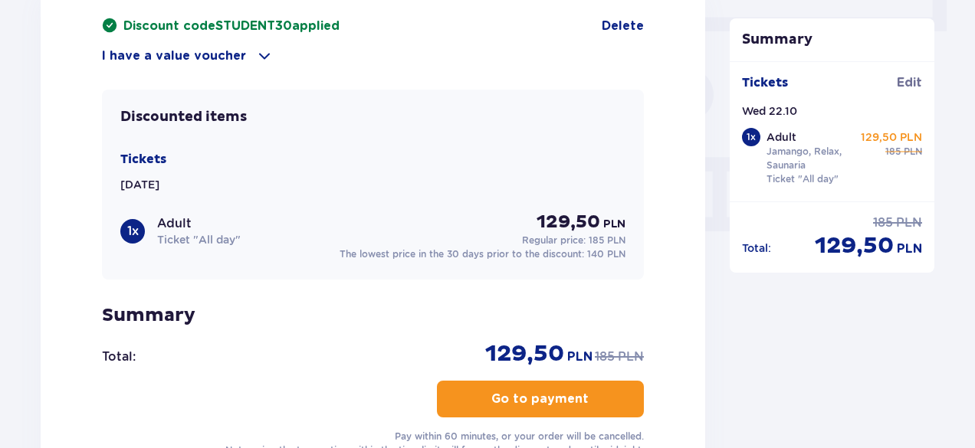
scroll to position [1392, 0]
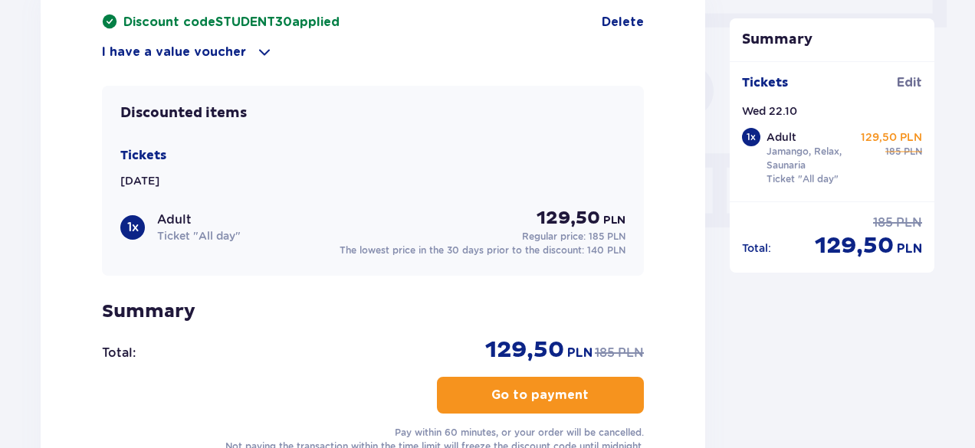
click at [578, 388] on button "Go to payment" at bounding box center [540, 395] width 207 height 37
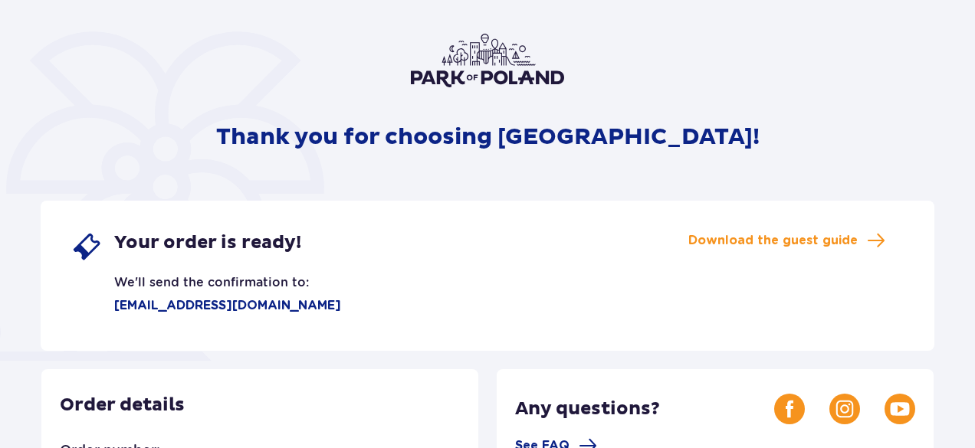
drag, startPoint x: 980, startPoint y: 113, endPoint x: 967, endPoint y: 176, distance: 64.9
click at [967, 176] on html "Thank you for choosing [GEOGRAPHIC_DATA]! Your order is ready! We'll send the c…" at bounding box center [487, 135] width 975 height 448
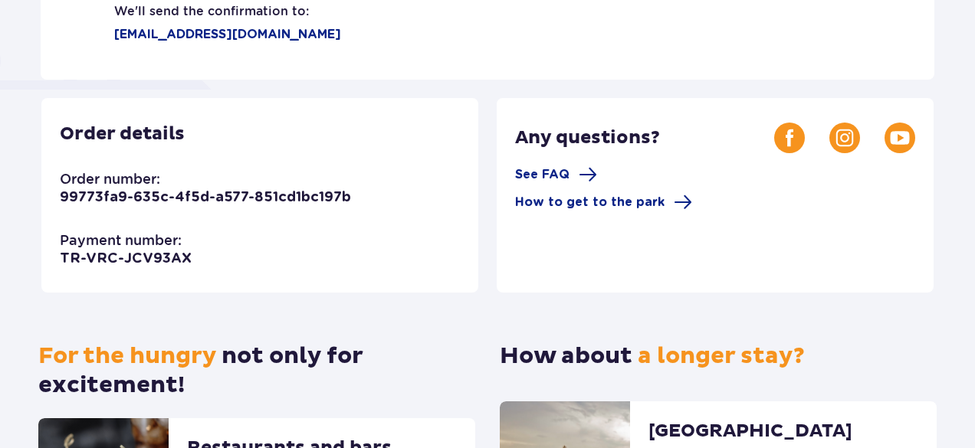
scroll to position [353, 0]
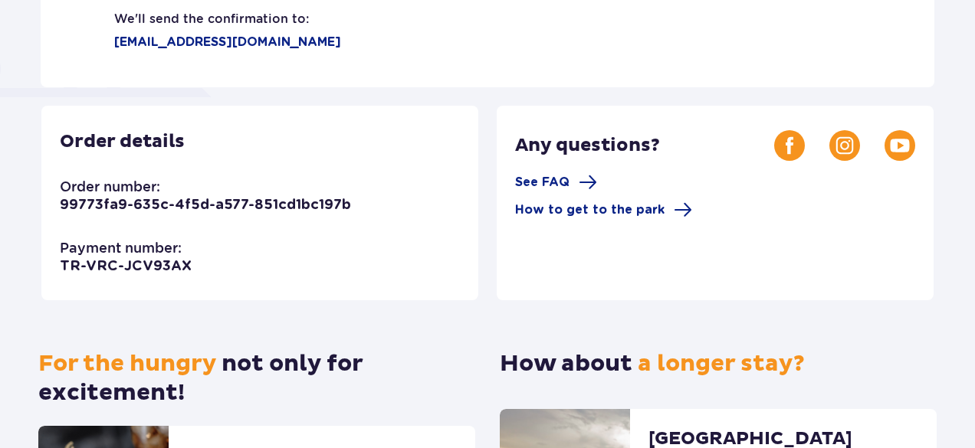
click at [946, 96] on div at bounding box center [487, 96] width 975 height 0
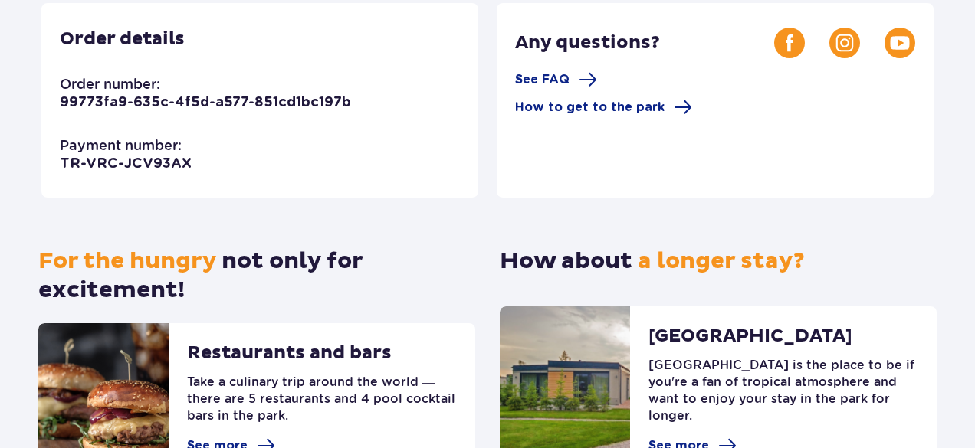
scroll to position [456, 0]
